Goal: Information Seeking & Learning: Learn about a topic

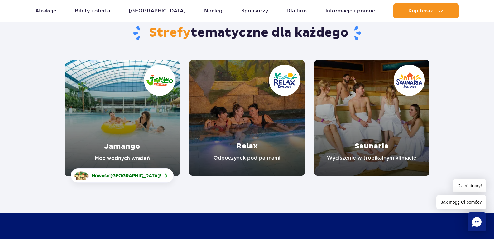
scroll to position [62, 0]
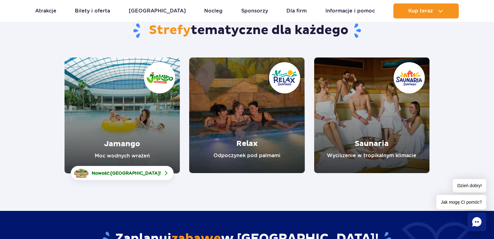
click at [124, 151] on link "Jamango" at bounding box center [122, 115] width 115 height 116
click at [250, 154] on link "Relax" at bounding box center [246, 114] width 115 height 115
click at [372, 146] on link "Saunaria" at bounding box center [371, 114] width 115 height 115
click at [241, 154] on link "Relax" at bounding box center [246, 114] width 115 height 115
click at [381, 152] on link "Saunaria" at bounding box center [371, 114] width 115 height 115
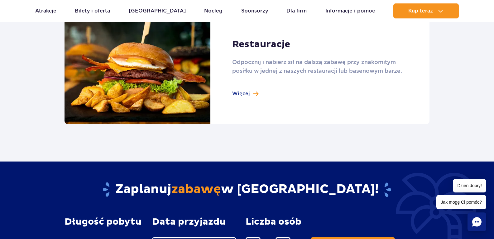
scroll to position [749, 0]
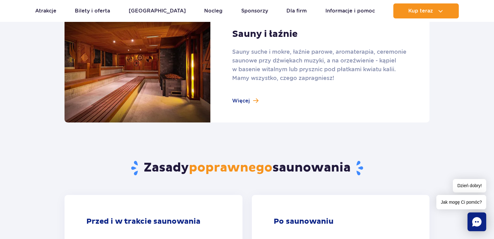
scroll to position [437, 0]
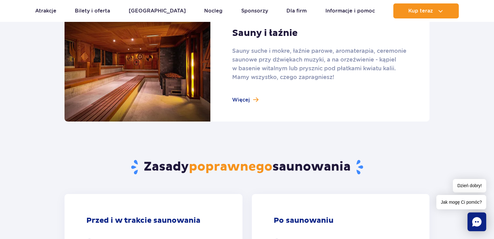
click at [242, 98] on link at bounding box center [247, 65] width 365 height 112
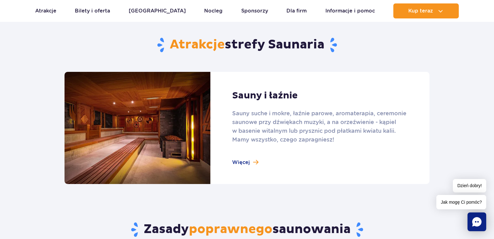
click at [247, 164] on link at bounding box center [247, 128] width 365 height 112
click at [243, 160] on link at bounding box center [247, 128] width 365 height 112
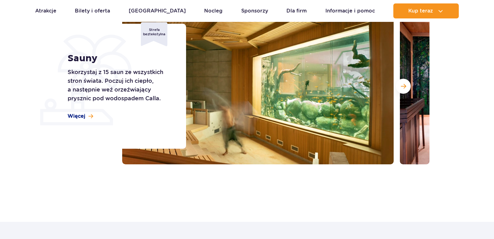
scroll to position [94, 0]
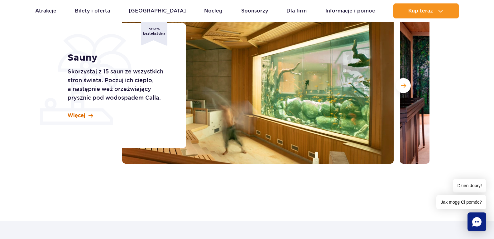
click at [77, 114] on span "Więcej" at bounding box center [77, 115] width 18 height 7
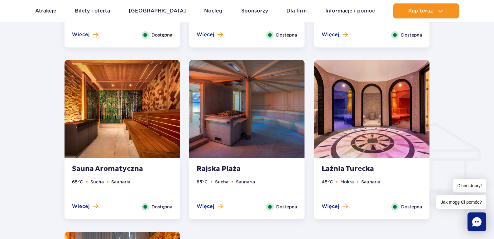
scroll to position [689, 0]
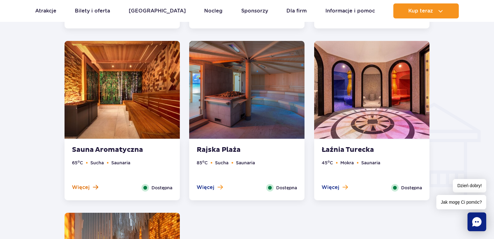
click at [89, 189] on span "Więcej" at bounding box center [81, 187] width 18 height 7
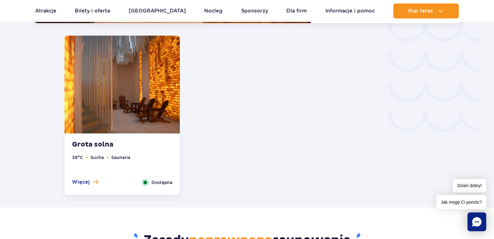
scroll to position [1115, 0]
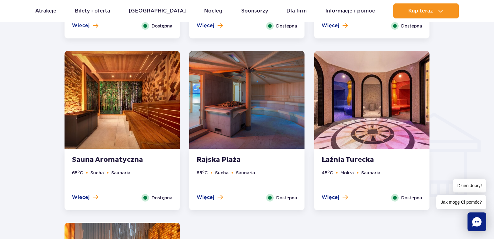
scroll to position [686, 0]
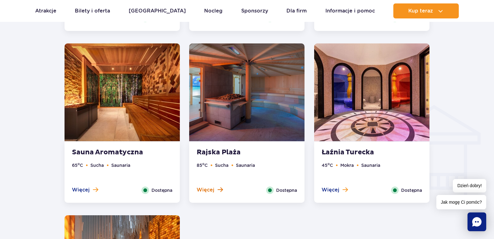
click at [208, 190] on span "Więcej" at bounding box center [206, 189] width 18 height 7
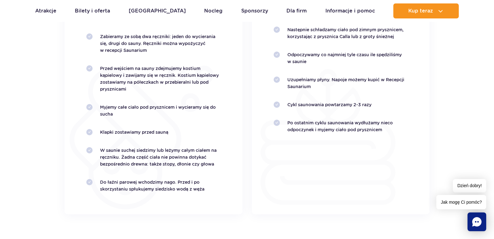
scroll to position [1396, 0]
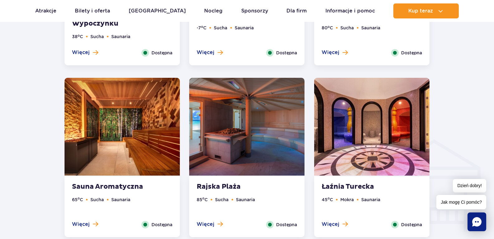
scroll to position [655, 0]
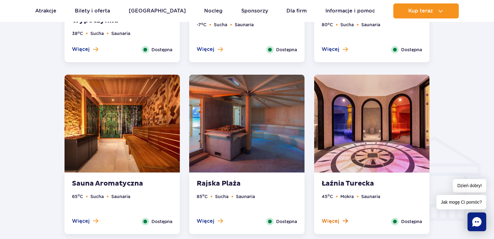
click at [335, 217] on span "Więcej" at bounding box center [331, 220] width 18 height 7
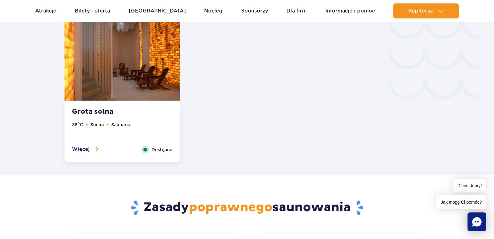
scroll to position [1084, 0]
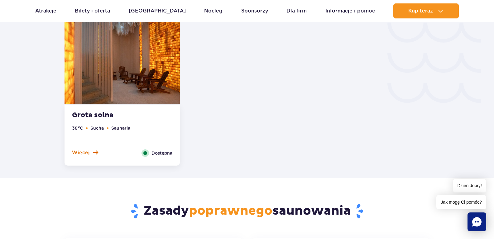
click at [76, 152] on span "Więcej" at bounding box center [81, 152] width 18 height 7
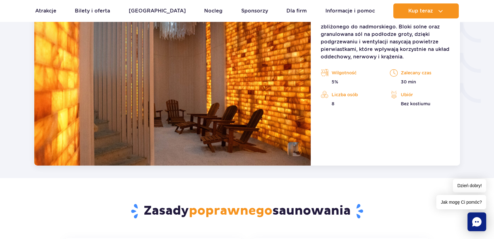
scroll to position [1037, 0]
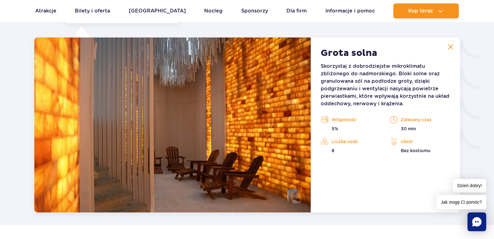
click at [450, 47] on img at bounding box center [451, 47] width 6 height 6
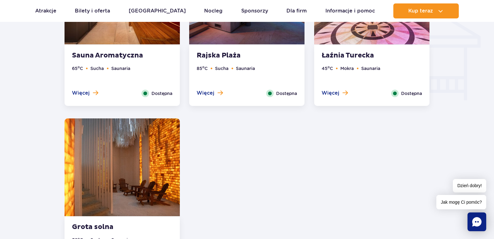
scroll to position [725, 0]
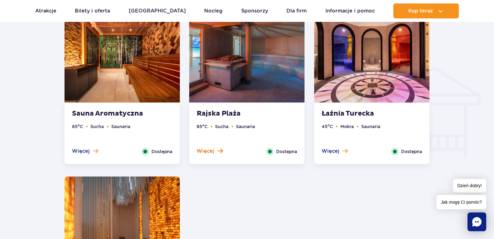
click at [213, 151] on span "Więcej" at bounding box center [206, 151] width 18 height 7
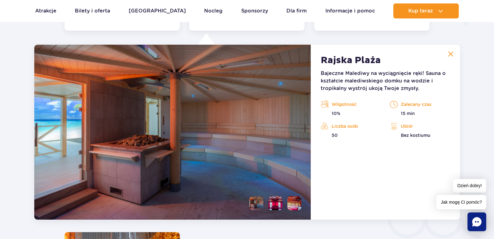
scroll to position [865, 0]
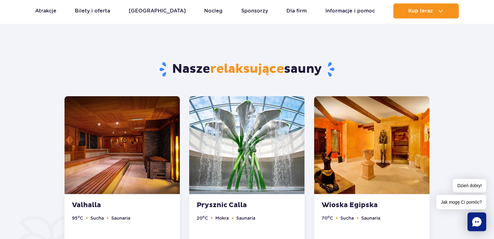
scroll to position [374, 0]
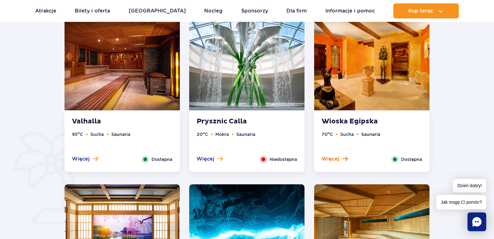
click at [333, 158] on span "Więcej" at bounding box center [331, 158] width 18 height 7
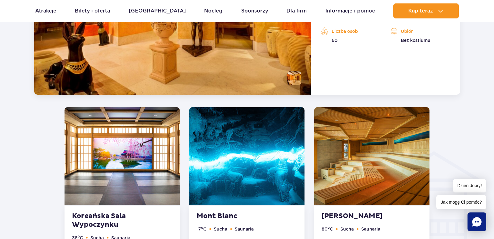
scroll to position [647, 0]
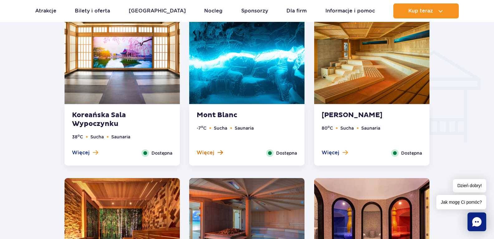
click at [208, 153] on span "Więcej" at bounding box center [206, 152] width 18 height 7
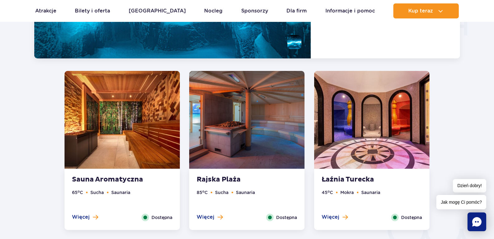
scroll to position [725, 0]
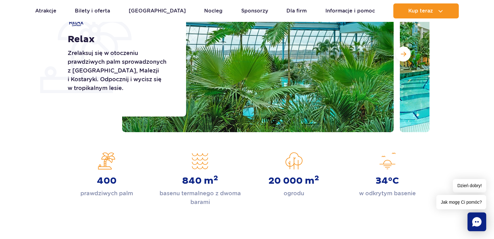
scroll to position [125, 0]
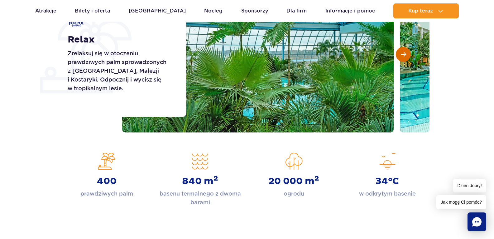
click at [403, 53] on span "Następny slajd" at bounding box center [403, 54] width 5 height 6
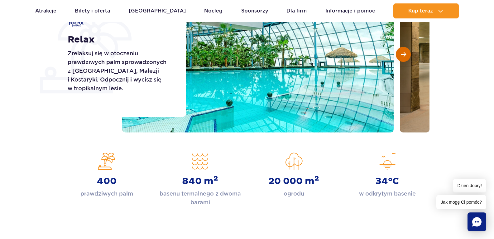
click at [403, 53] on span "Następny slajd" at bounding box center [403, 54] width 5 height 6
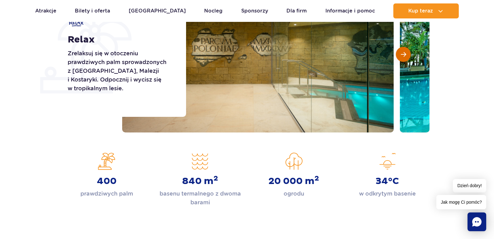
click at [404, 53] on span "Następny slajd" at bounding box center [403, 54] width 5 height 6
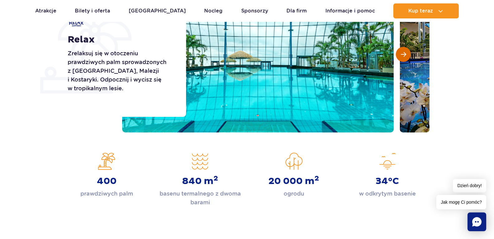
click at [404, 53] on span "Następny slajd" at bounding box center [403, 54] width 5 height 6
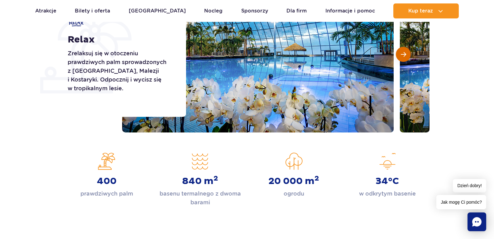
click at [404, 53] on span "Następny slajd" at bounding box center [403, 54] width 5 height 6
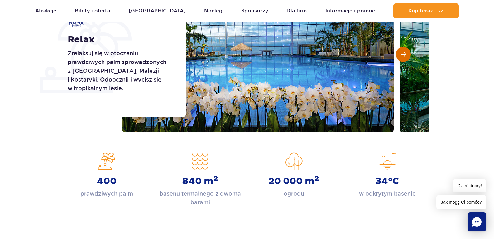
click at [404, 53] on span "Następny slajd" at bounding box center [403, 54] width 5 height 6
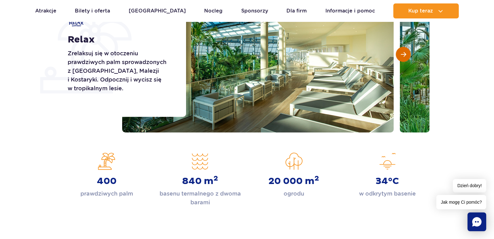
click at [404, 53] on span "Następny slajd" at bounding box center [403, 54] width 5 height 6
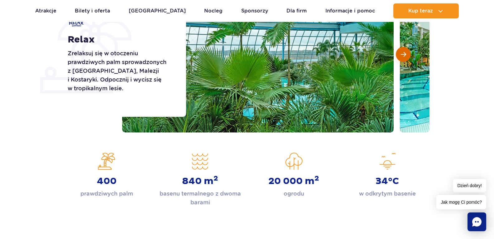
click at [404, 53] on span "Następny slajd" at bounding box center [403, 54] width 5 height 6
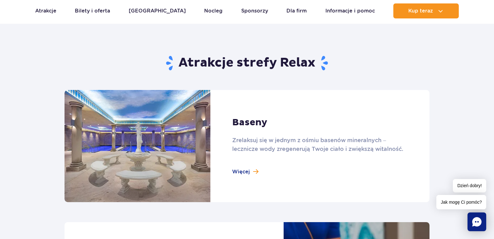
scroll to position [374, 0]
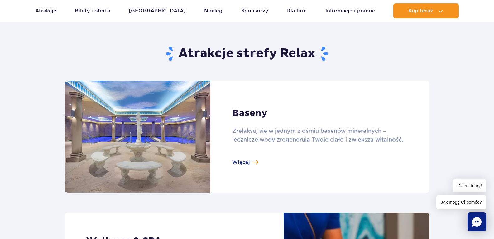
click at [242, 162] on link at bounding box center [247, 136] width 365 height 112
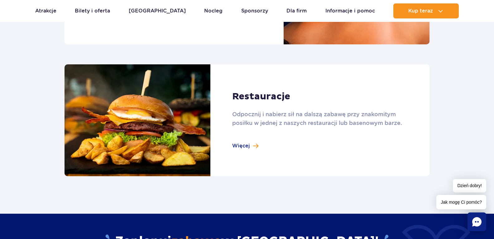
scroll to position [655, 0]
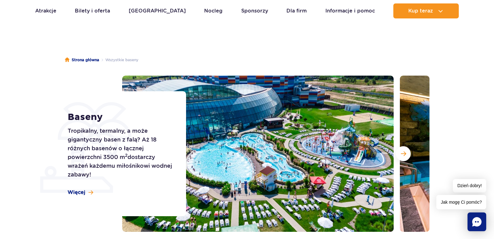
scroll to position [94, 0]
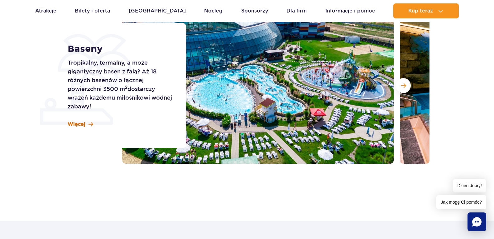
click at [78, 126] on span "Więcej" at bounding box center [77, 124] width 18 height 7
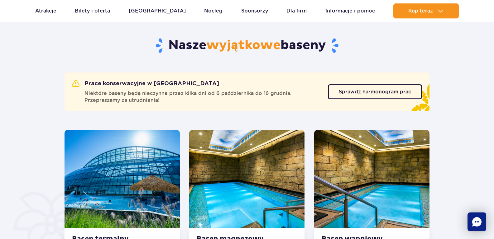
scroll to position [377, 0]
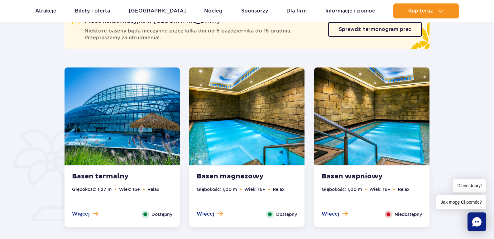
click at [98, 215] on div "Więcej Zamknij" at bounding box center [85, 213] width 36 height 7
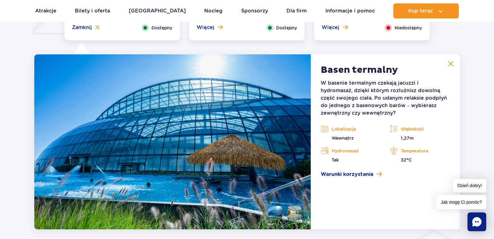
scroll to position [580, 0]
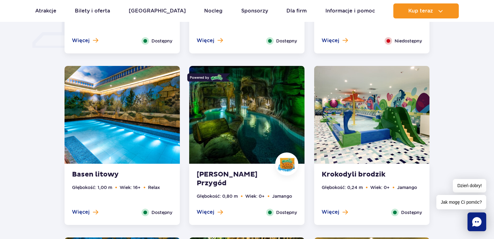
scroll to position [561, 0]
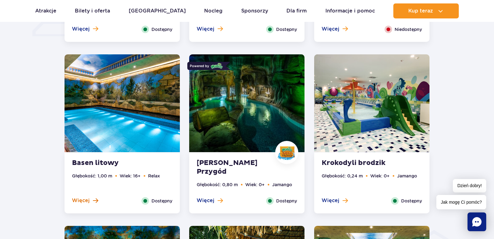
click at [90, 200] on button "Więcej" at bounding box center [85, 200] width 26 height 7
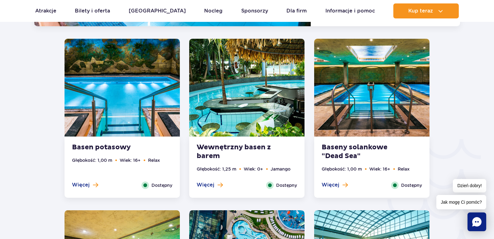
scroll to position [939, 0]
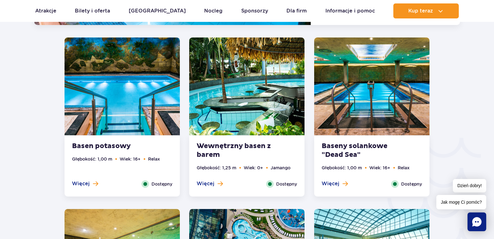
click at [335, 182] on span "Więcej" at bounding box center [331, 183] width 18 height 7
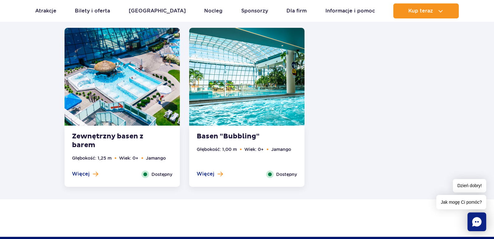
scroll to position [1297, 0]
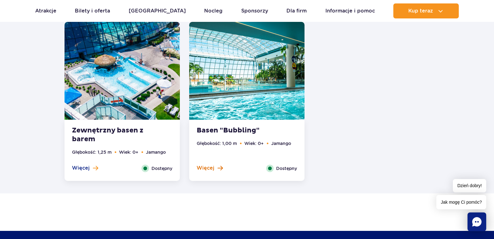
click at [201, 167] on span "Więcej" at bounding box center [206, 167] width 18 height 7
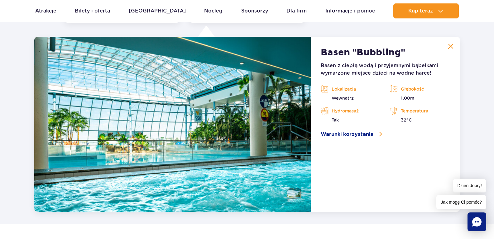
scroll to position [1266, 0]
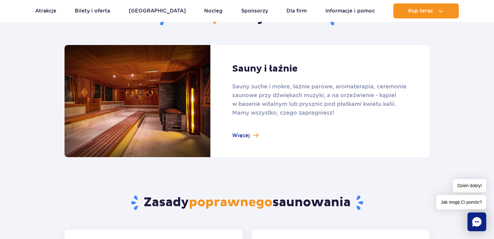
scroll to position [406, 0]
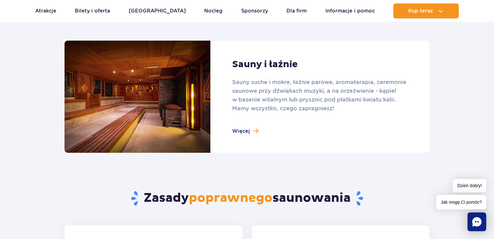
click at [242, 130] on link at bounding box center [247, 97] width 365 height 112
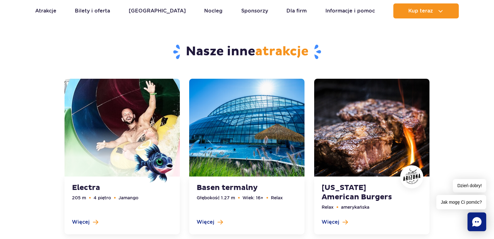
scroll to position [1778, 0]
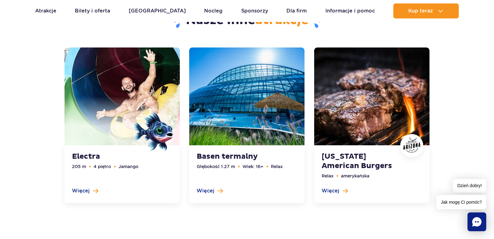
click at [206, 189] on link at bounding box center [246, 125] width 115 height 156
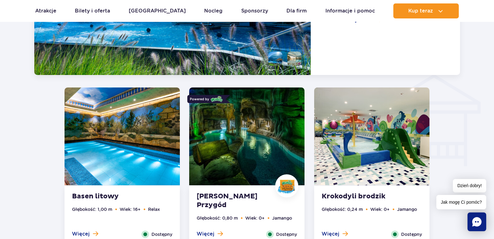
scroll to position [767, 0]
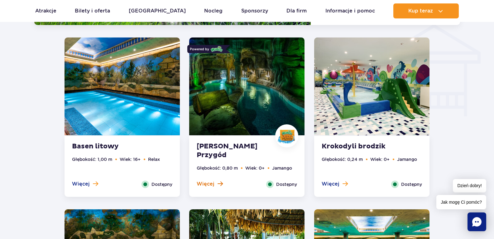
click at [217, 185] on button "Więcej" at bounding box center [210, 183] width 26 height 7
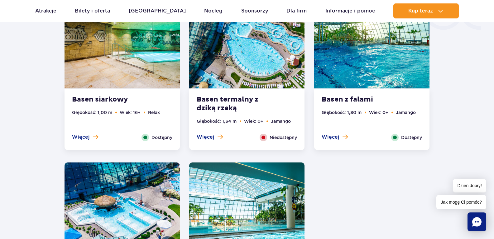
scroll to position [1157, 0]
click at [215, 137] on button "Więcej" at bounding box center [210, 136] width 26 height 7
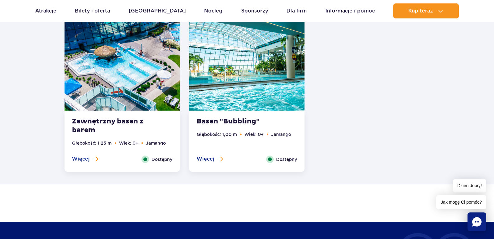
scroll to position [1375, 0]
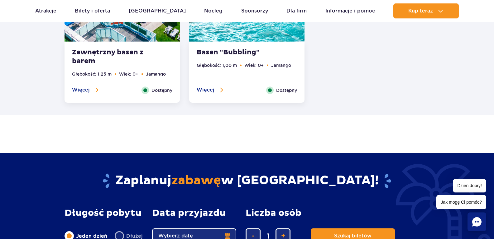
drag, startPoint x: 84, startPoint y: 91, endPoint x: 86, endPoint y: 94, distance: 3.3
click at [84, 92] on span "Więcej" at bounding box center [81, 89] width 18 height 7
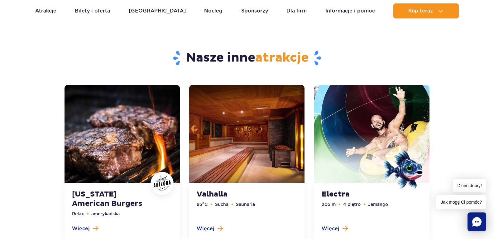
scroll to position [1671, 0]
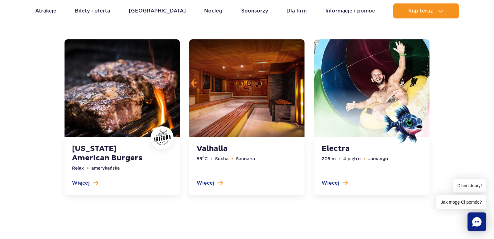
click at [210, 183] on link at bounding box center [246, 117] width 115 height 156
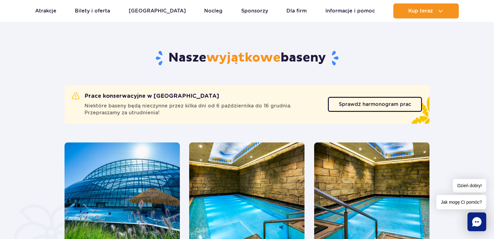
scroll to position [299, 0]
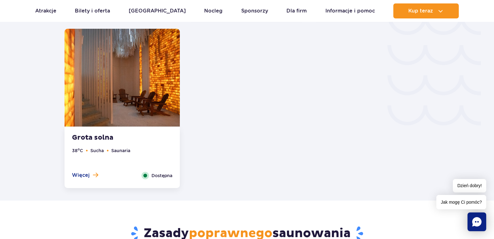
scroll to position [1115, 0]
